Goal: Information Seeking & Learning: Learn about a topic

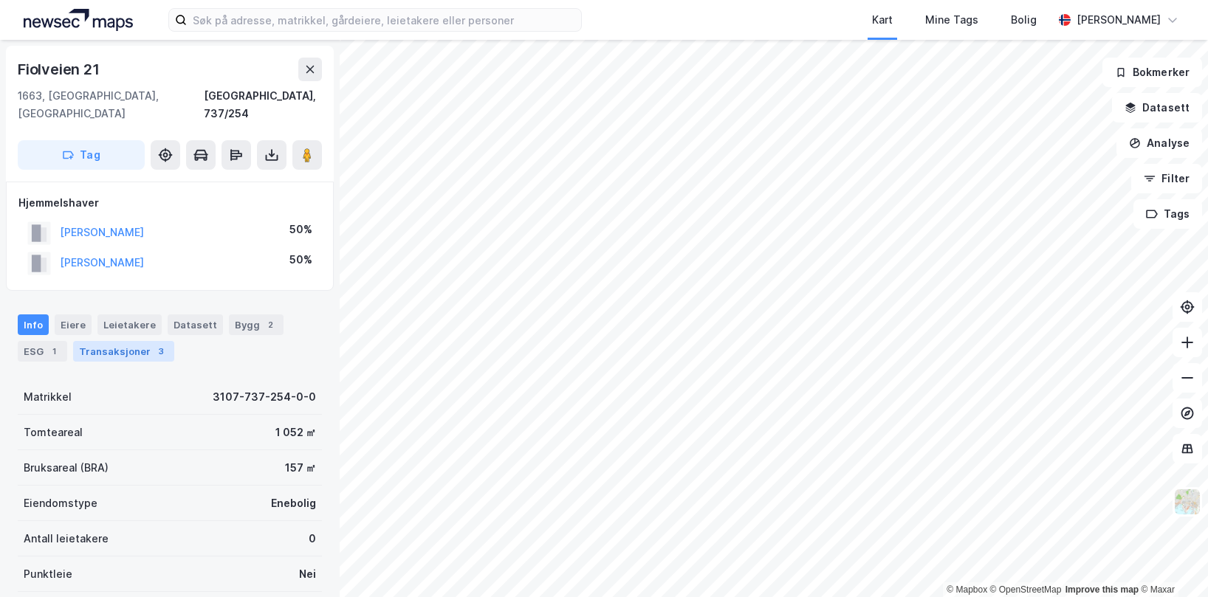
click at [100, 341] on div "Transaksjoner 3" at bounding box center [123, 351] width 101 height 21
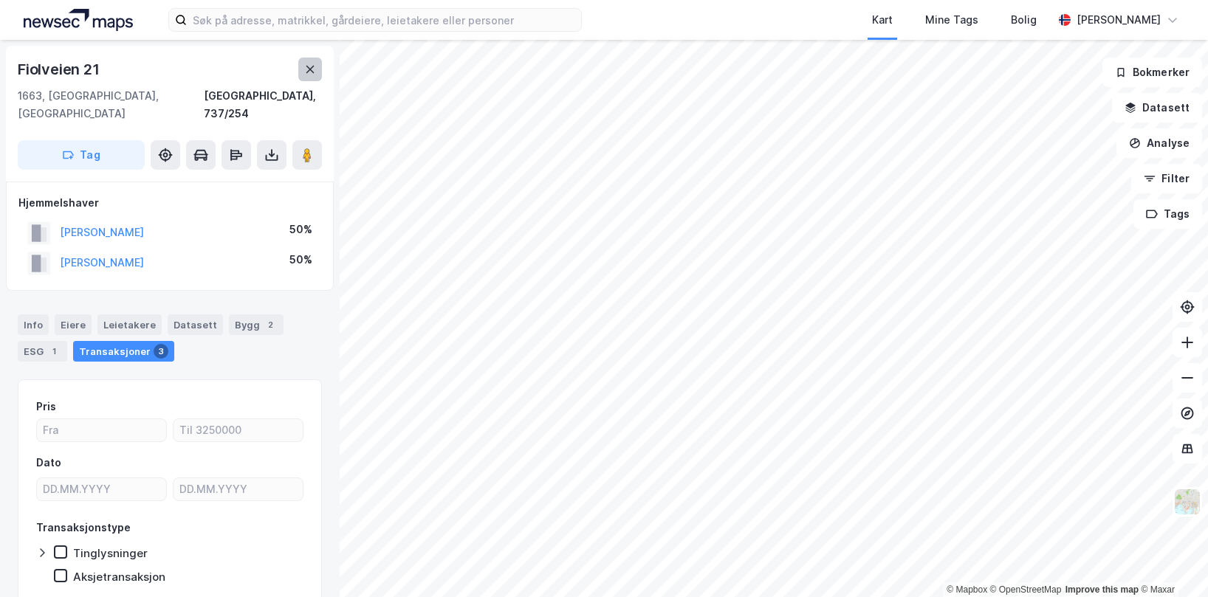
click at [304, 69] on icon at bounding box center [310, 69] width 12 height 12
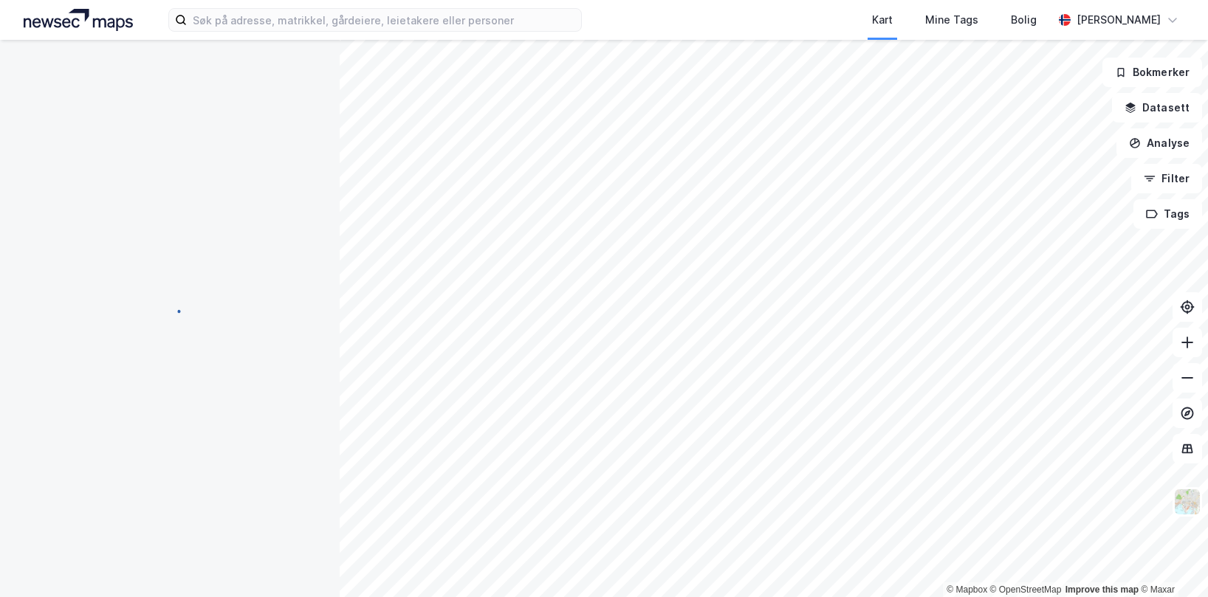
scroll to position [1, 0]
